Goal: Task Accomplishment & Management: Manage account settings

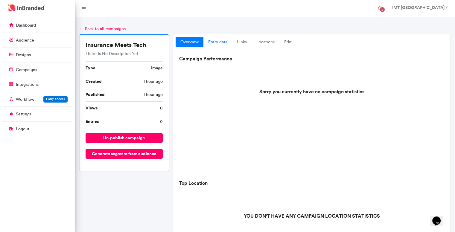
click at [219, 42] on link "entry data" at bounding box center [217, 42] width 29 height 11
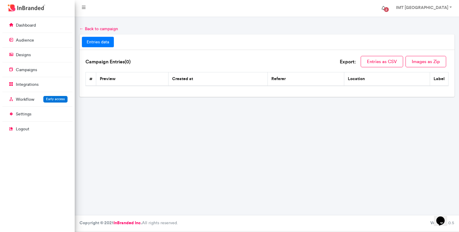
click at [391, 6] on span "2" at bounding box center [387, 10] width 10 height 10
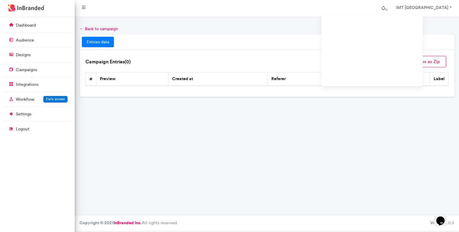
click at [391, 6] on span at bounding box center [387, 10] width 10 height 10
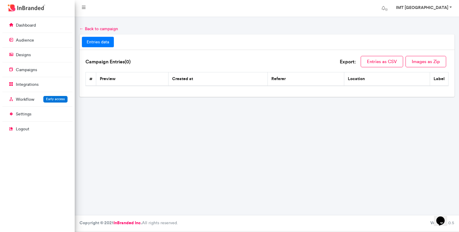
click at [436, 9] on strong "IMT [GEOGRAPHIC_DATA]" at bounding box center [422, 7] width 52 height 5
click at [453, 7] on link "IMT [GEOGRAPHIC_DATA]" at bounding box center [423, 8] width 67 height 12
click at [59, 21] on link "dashboard" at bounding box center [37, 24] width 70 height 11
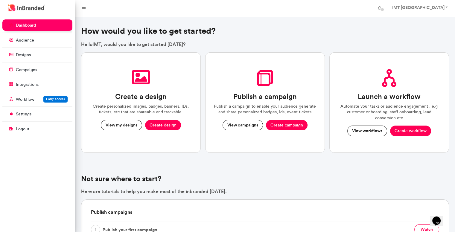
click at [33, 16] on link at bounding box center [37, 8] width 75 height 17
click at [35, 114] on link "settings" at bounding box center [37, 113] width 70 height 11
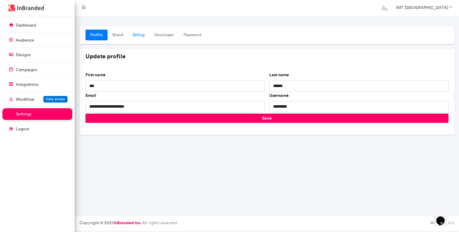
click at [144, 38] on link "Billing" at bounding box center [139, 35] width 22 height 11
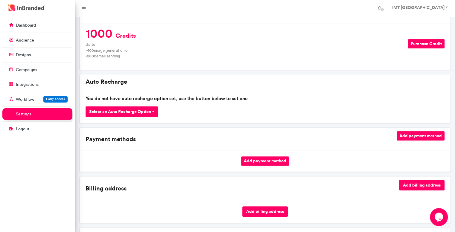
scroll to position [44, 0]
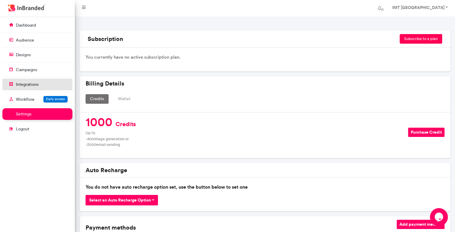
click at [23, 86] on p "integrations" at bounding box center [27, 85] width 23 height 6
